Goal: Check status: Check status

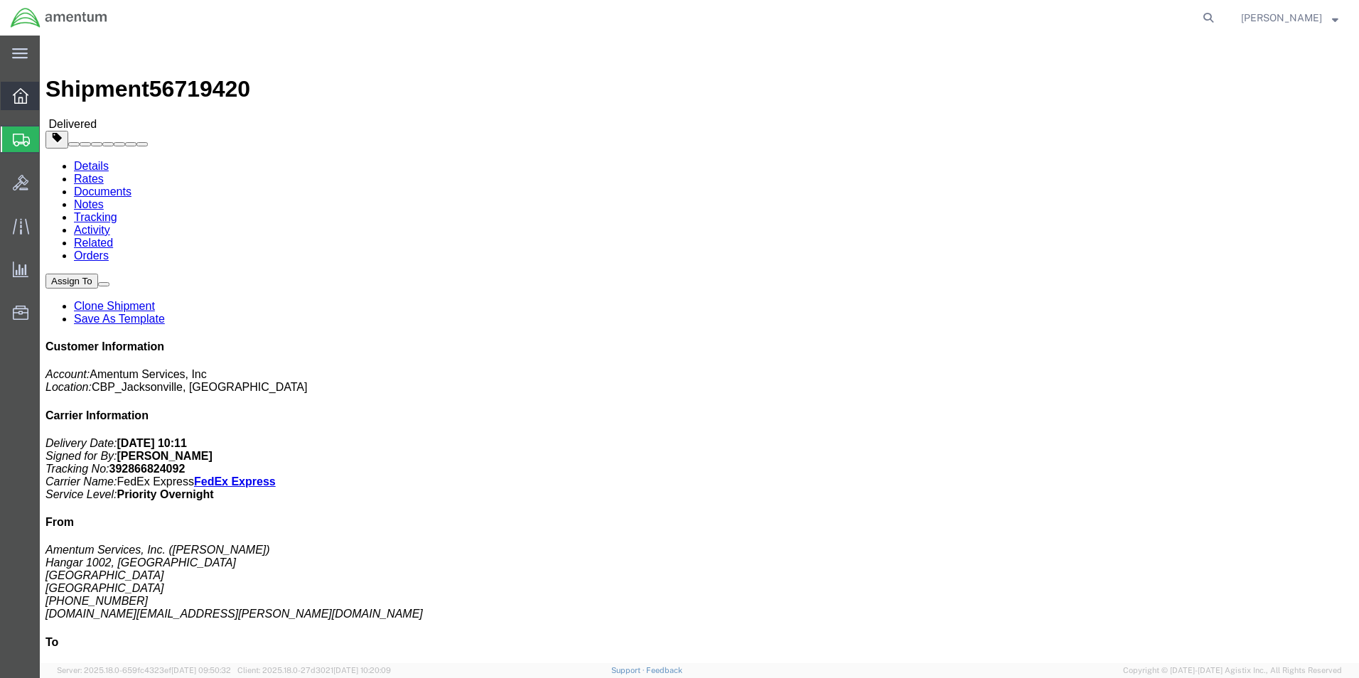
click at [18, 95] on icon at bounding box center [21, 96] width 16 height 16
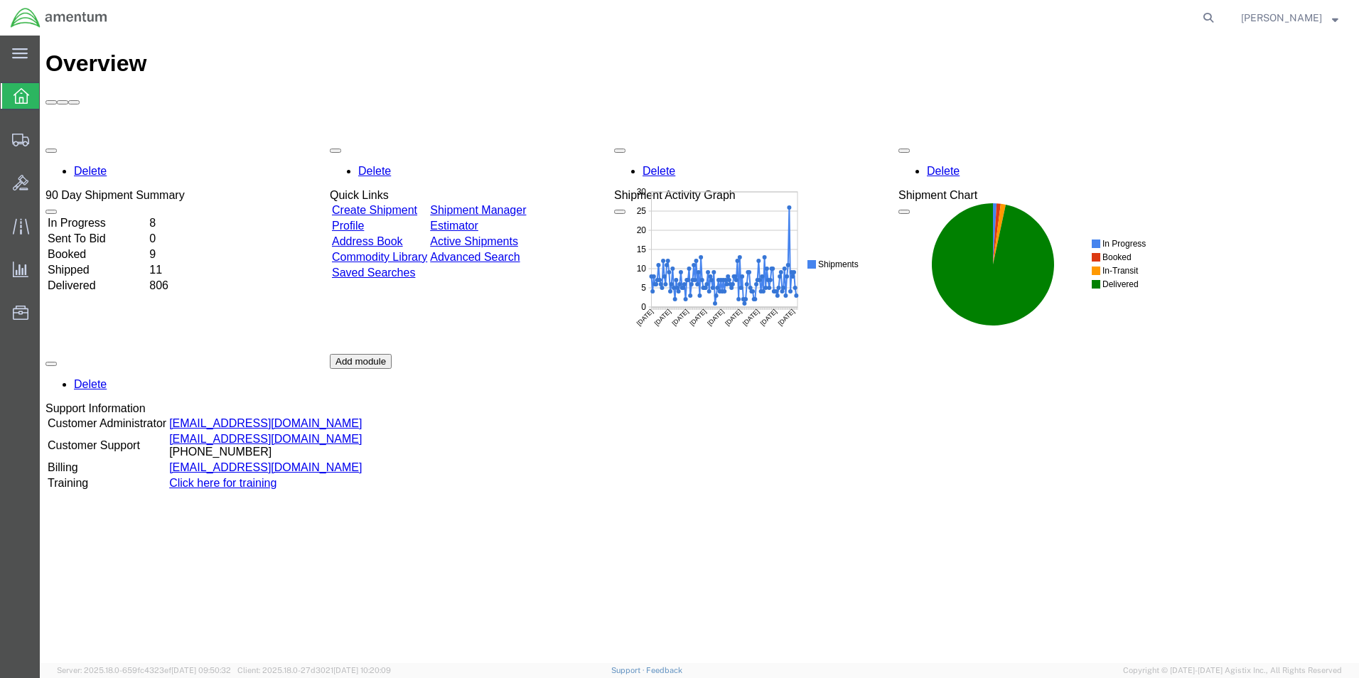
click at [95, 247] on td "Booked" at bounding box center [97, 254] width 100 height 14
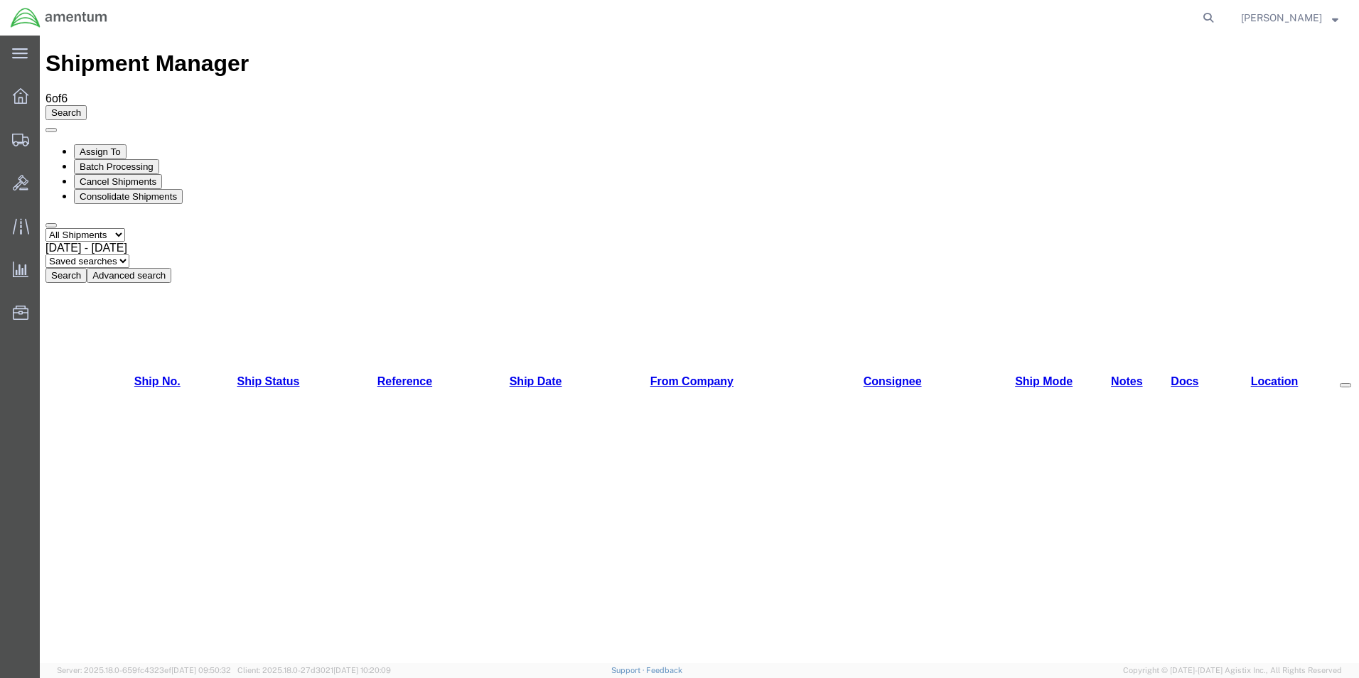
click at [95, 112] on div "Search Assign To Batch Processing Cancel Shipments Consolidate Shipments Select…" at bounding box center [700, 194] width 1308 height 178
click at [95, 228] on select "Select status Active All Shipments Approved Booked Canceled Delivered Denied Ne…" at bounding box center [86, 235] width 80 height 14
click at [22, 43] on div "main_menu Created with Sketch." at bounding box center [20, 54] width 40 height 36
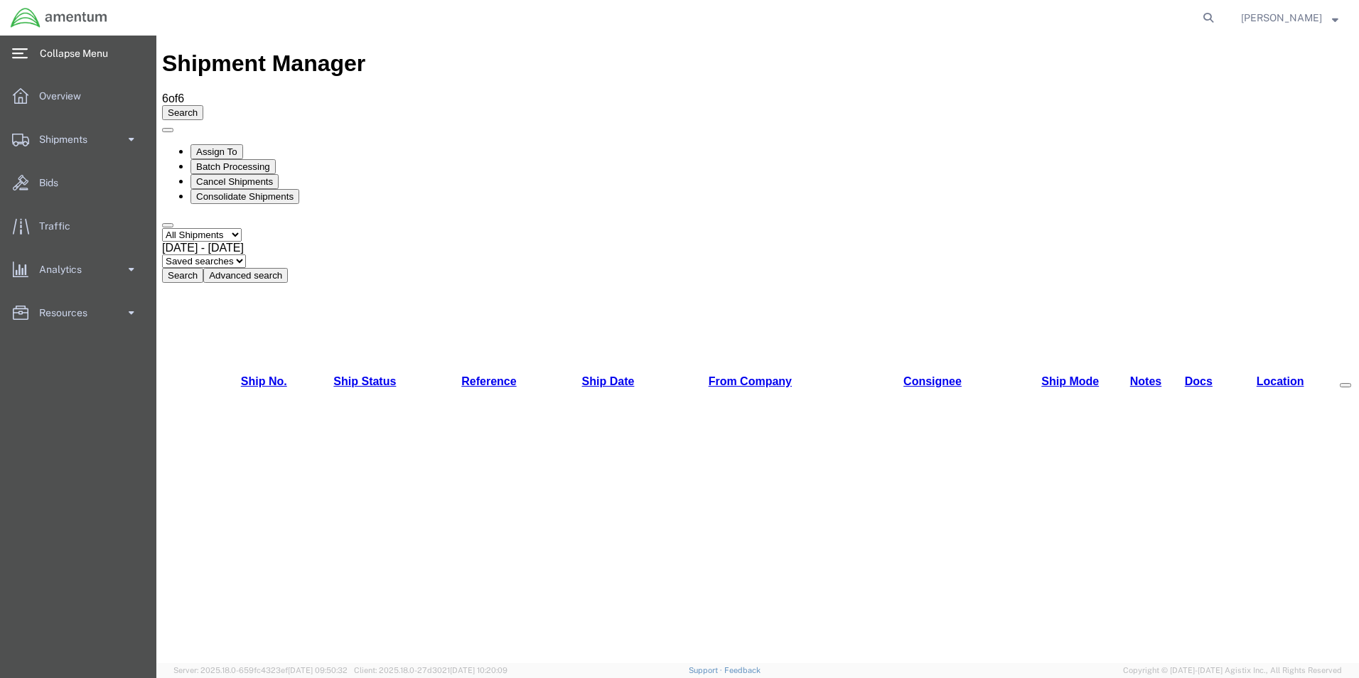
click at [14, 48] on icon at bounding box center [20, 53] width 16 height 11
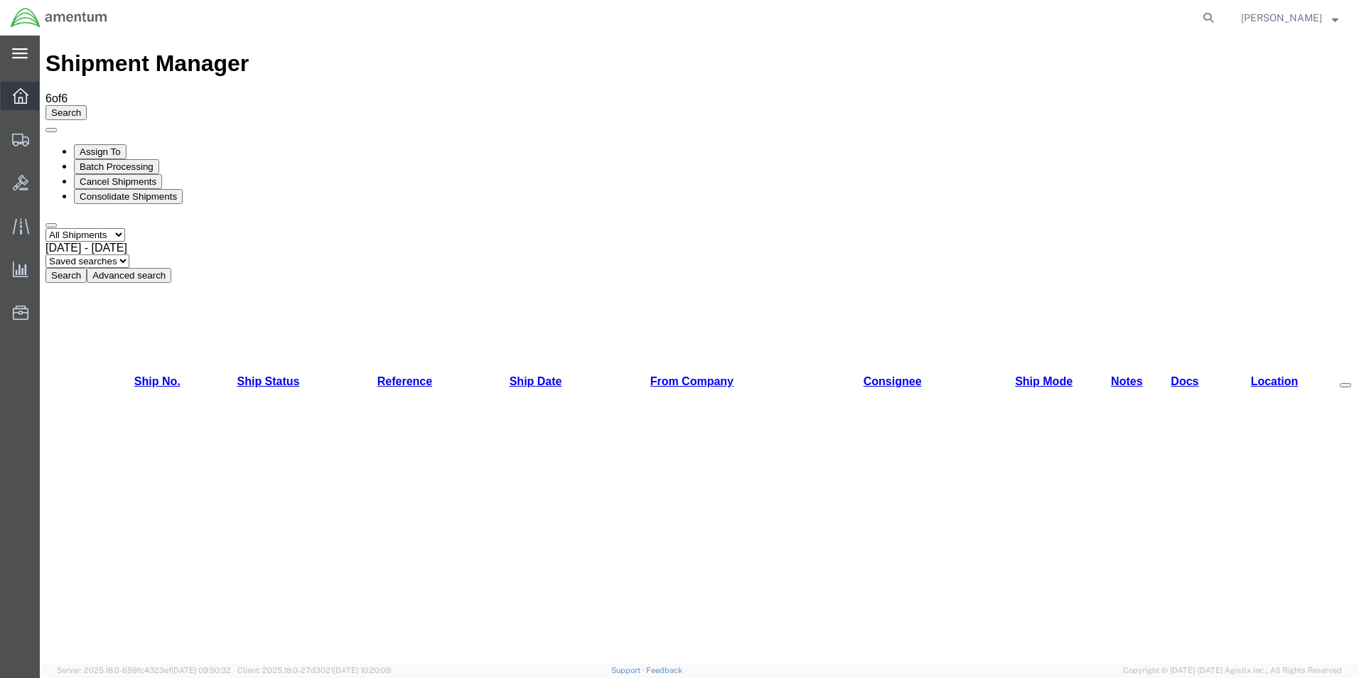
click at [28, 94] on icon at bounding box center [21, 96] width 16 height 16
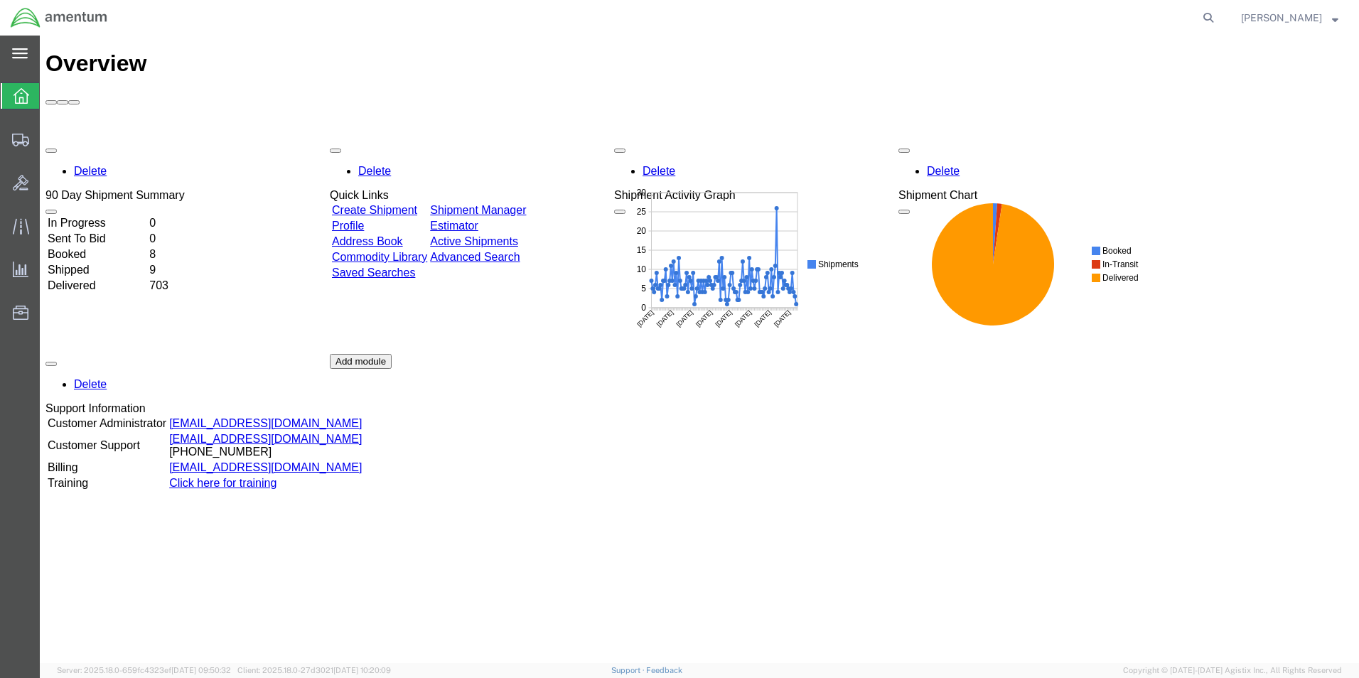
click at [109, 263] on td "Shipped" at bounding box center [97, 270] width 100 height 14
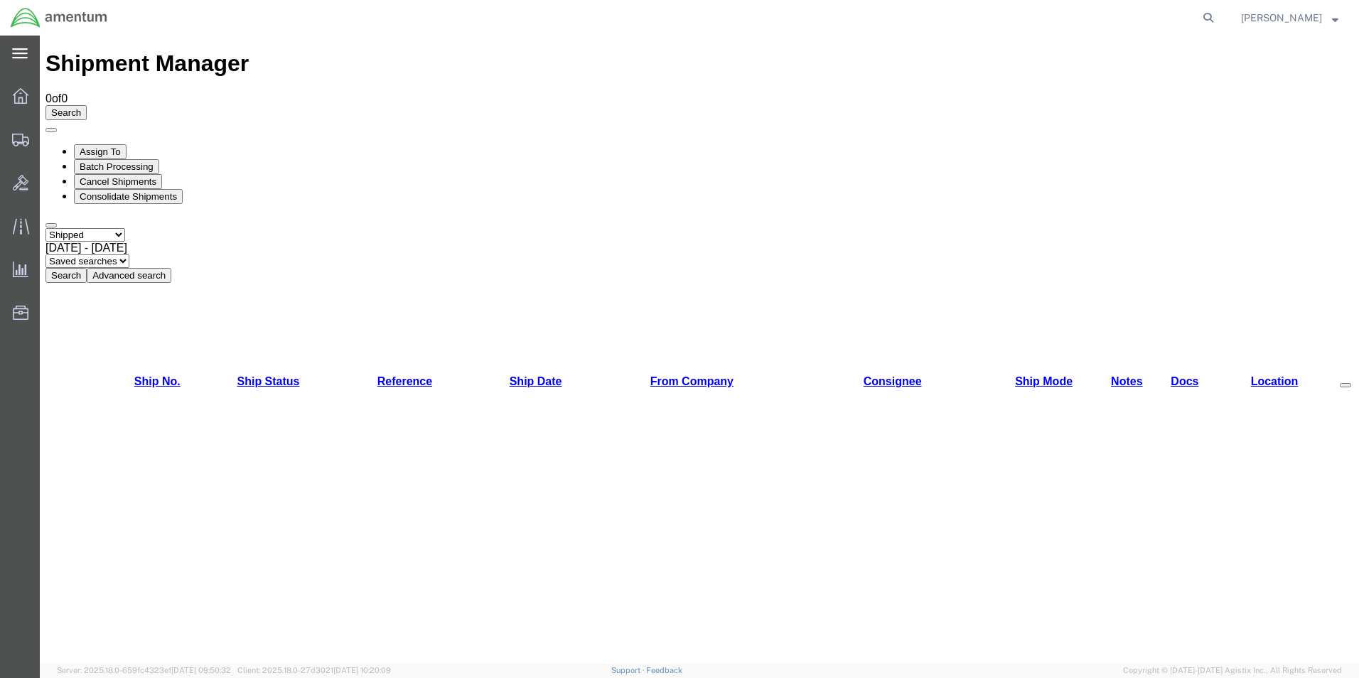
click at [87, 268] on button "Search" at bounding box center [66, 275] width 41 height 15
drag, startPoint x: 1103, startPoint y: 380, endPoint x: 1180, endPoint y: 380, distance: 77.5
drag, startPoint x: 1180, startPoint y: 380, endPoint x: 1126, endPoint y: 377, distance: 54.1
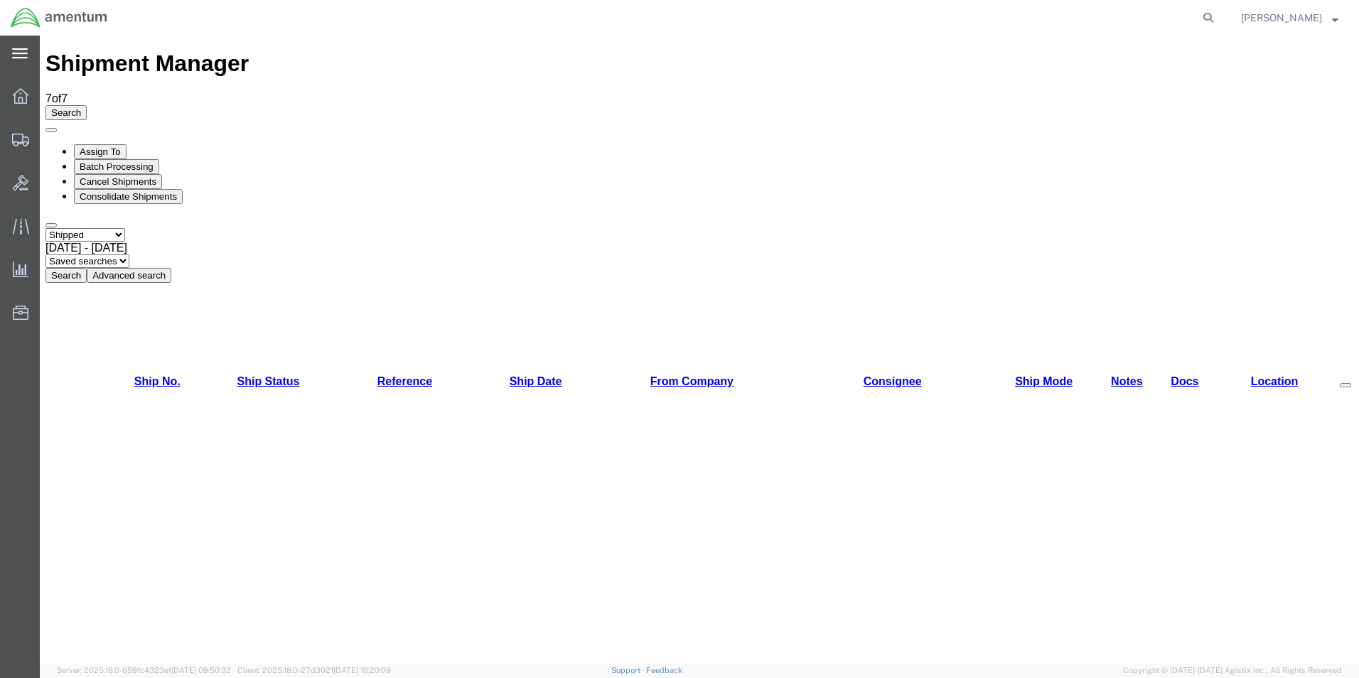
copy li "392771424157"
